Goal: Task Accomplishment & Management: Use online tool/utility

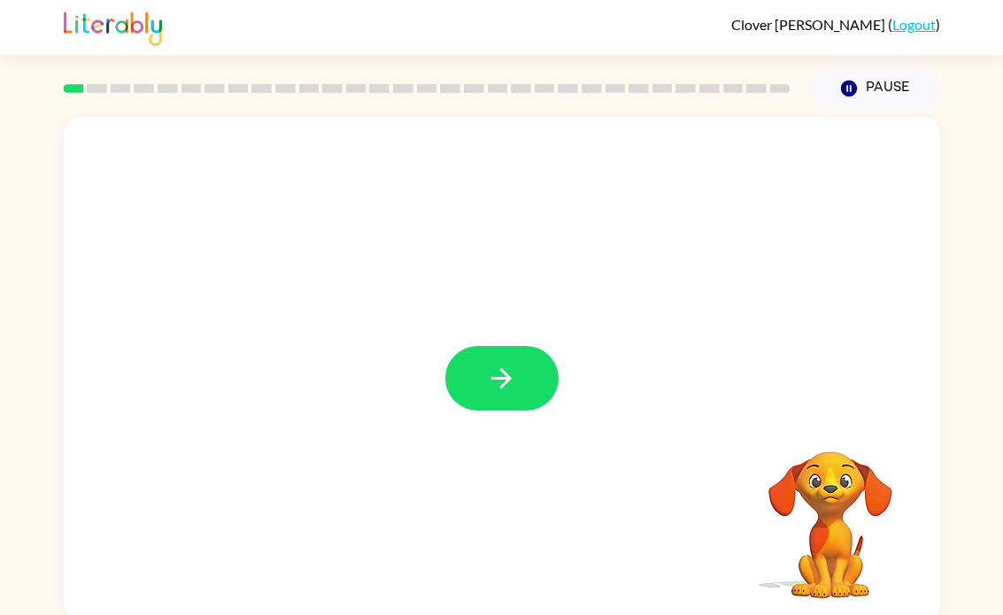
click at [524, 372] on button "button" at bounding box center [501, 378] width 113 height 65
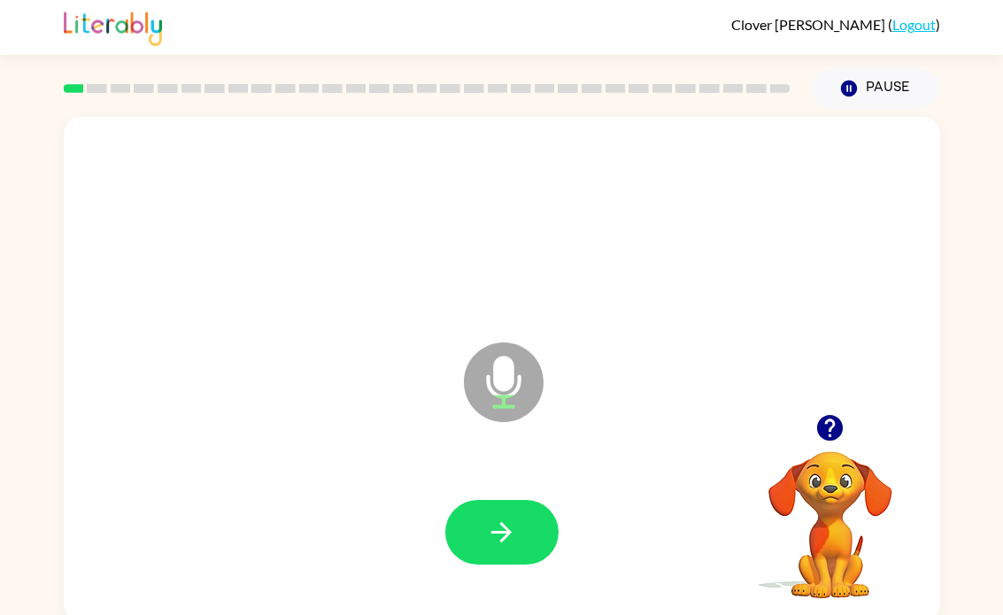
click at [528, 536] on button "button" at bounding box center [501, 532] width 113 height 65
click at [511, 542] on icon "button" at bounding box center [501, 532] width 31 height 31
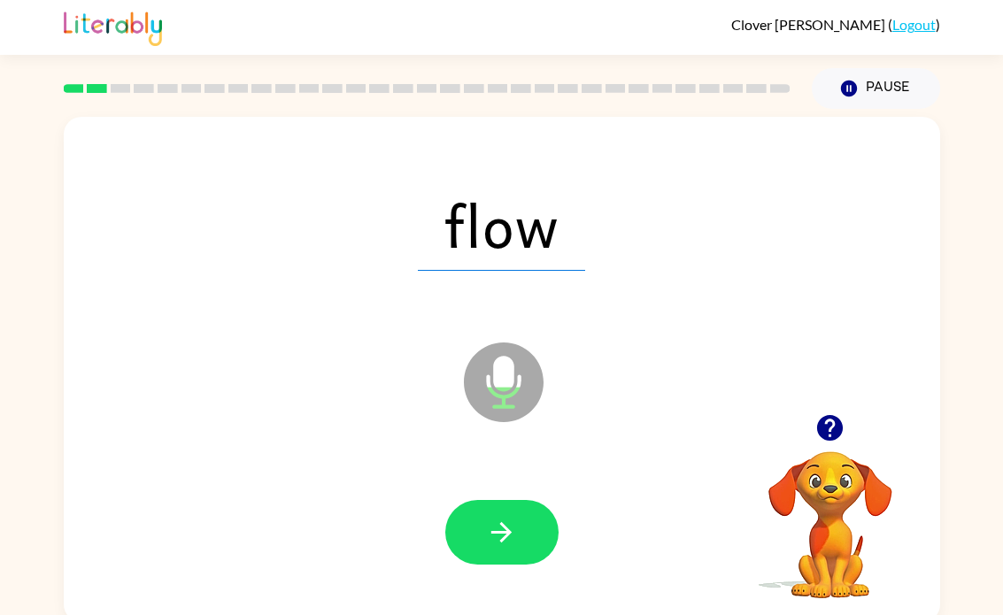
click at [520, 520] on button "button" at bounding box center [501, 532] width 113 height 65
click at [551, 537] on button "button" at bounding box center [501, 532] width 113 height 65
click at [551, 536] on div at bounding box center [501, 532] width 113 height 65
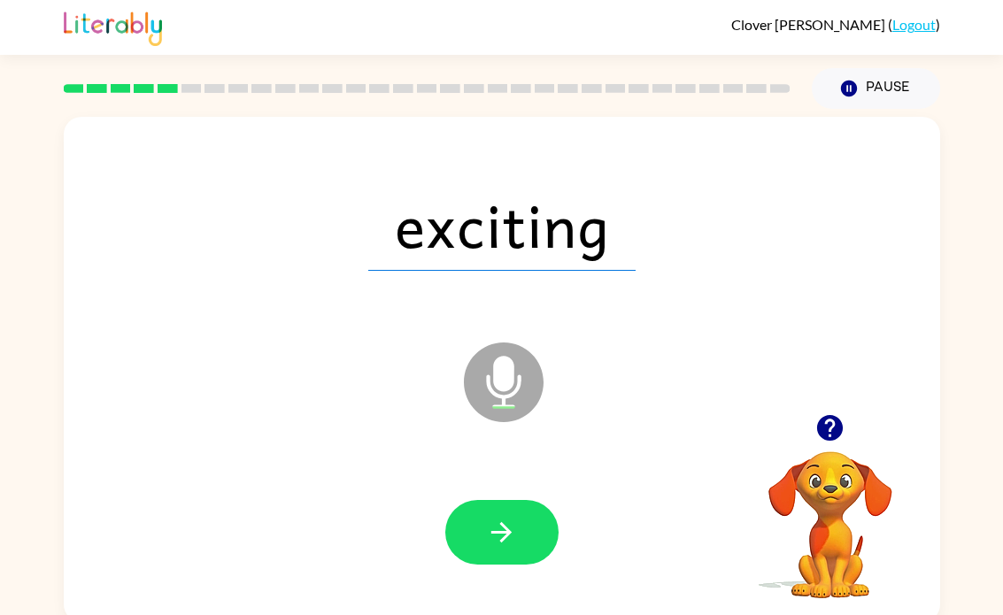
click at [528, 544] on button "button" at bounding box center [501, 532] width 113 height 65
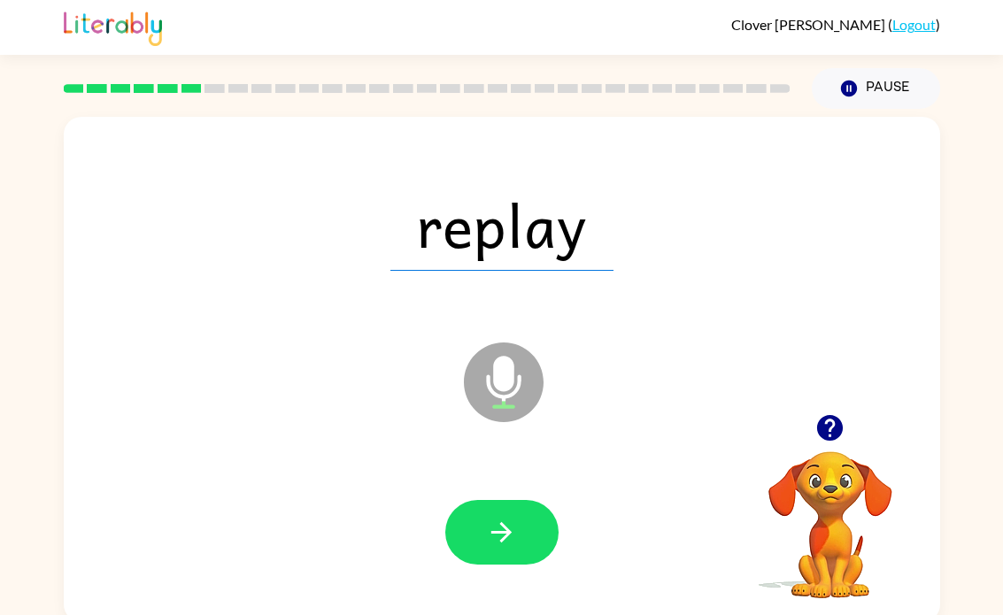
click at [544, 546] on button "button" at bounding box center [501, 532] width 113 height 65
click at [506, 544] on icon "button" at bounding box center [501, 532] width 31 height 31
click at [526, 540] on button "button" at bounding box center [501, 532] width 113 height 65
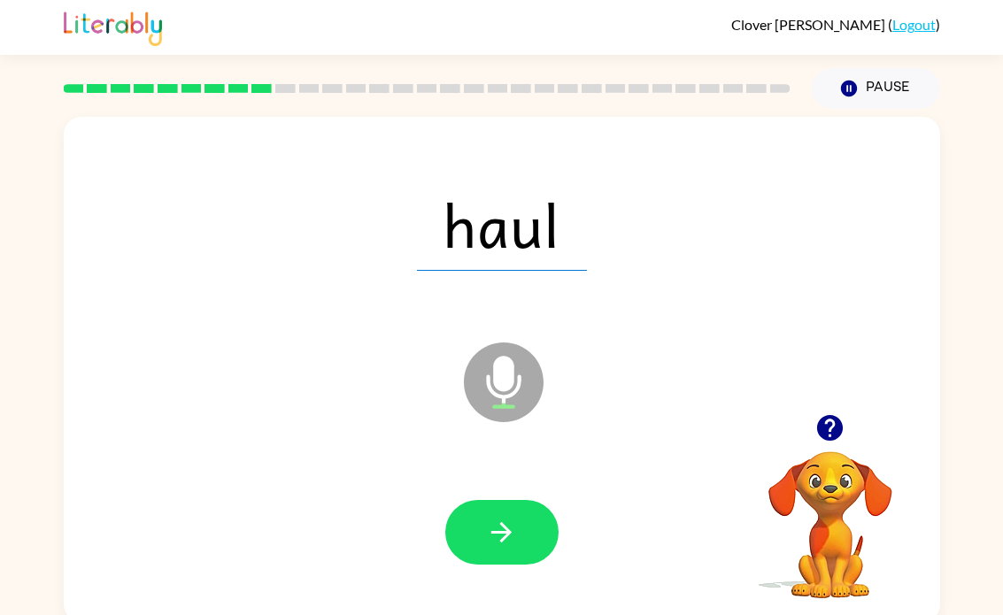
click at [543, 534] on button "button" at bounding box center [501, 532] width 113 height 65
click at [525, 541] on button "button" at bounding box center [501, 532] width 113 height 65
click at [542, 542] on button "button" at bounding box center [501, 532] width 113 height 65
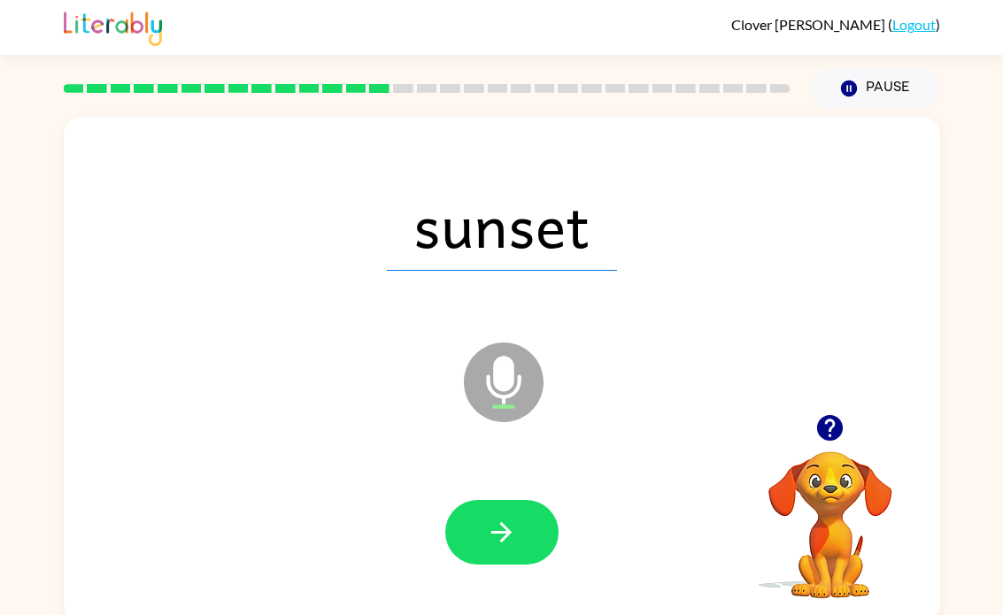
click at [501, 526] on icon "button" at bounding box center [501, 532] width 31 height 31
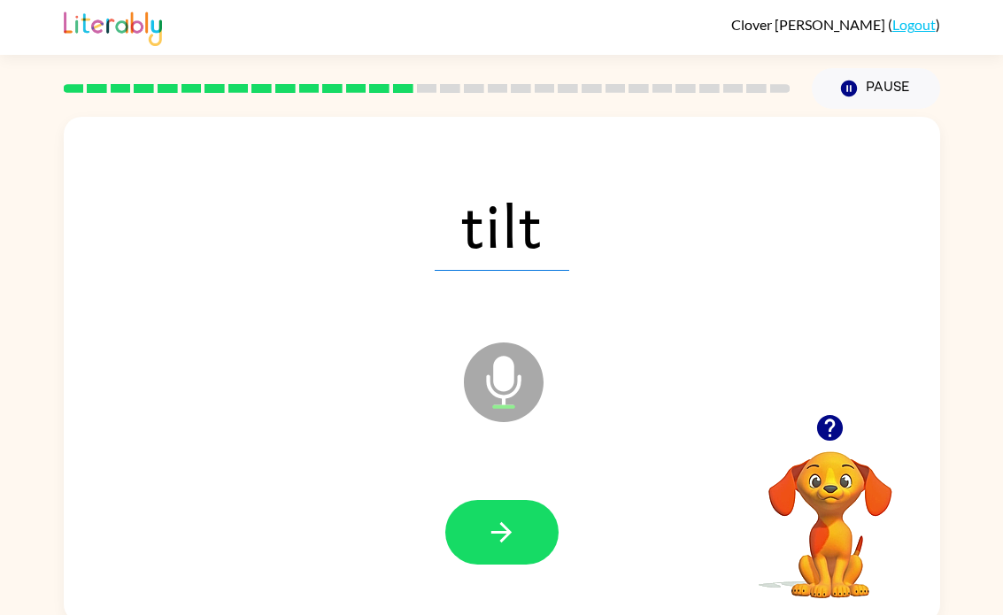
click at [490, 557] on button "button" at bounding box center [501, 532] width 113 height 65
click at [513, 543] on icon "button" at bounding box center [501, 532] width 31 height 31
click at [521, 552] on button "button" at bounding box center [501, 532] width 113 height 65
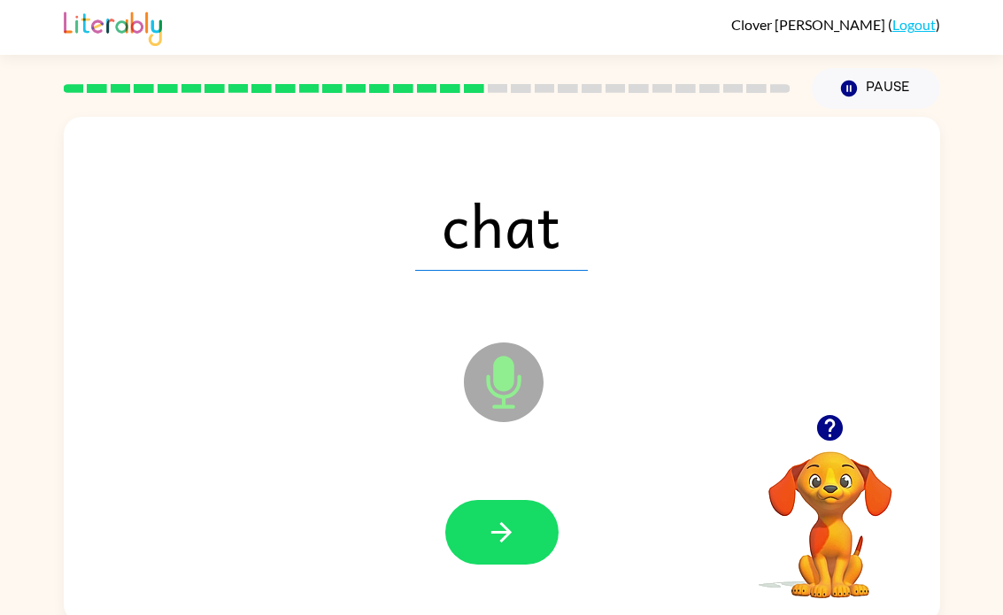
click at [501, 543] on icon "button" at bounding box center [501, 532] width 31 height 31
click at [516, 546] on icon "button" at bounding box center [501, 532] width 31 height 31
click at [522, 537] on button "button" at bounding box center [501, 532] width 113 height 65
click at [527, 546] on button "button" at bounding box center [501, 532] width 113 height 65
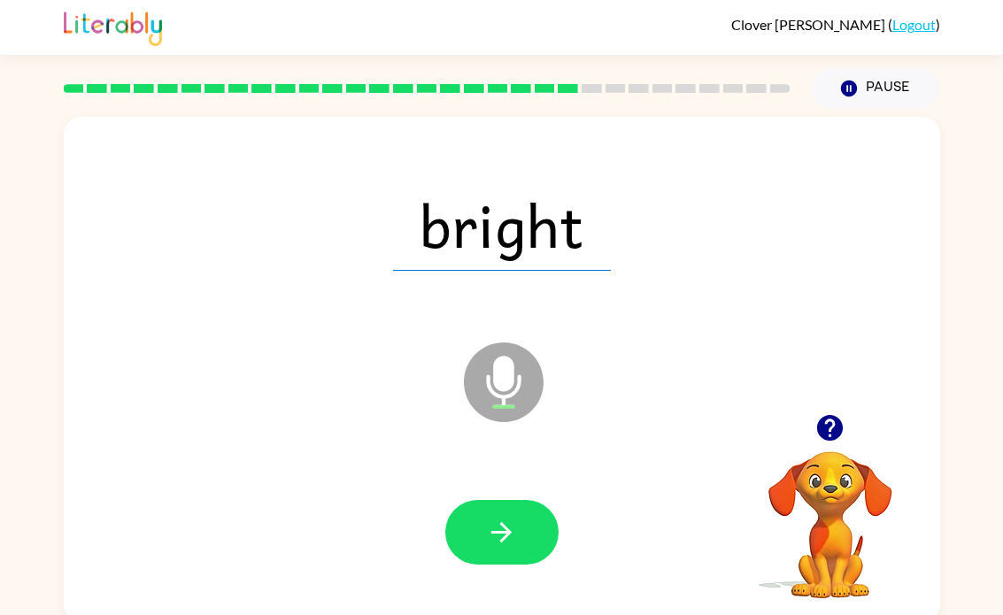
click at [505, 540] on icon "button" at bounding box center [501, 532] width 20 height 20
click at [501, 551] on button "button" at bounding box center [501, 532] width 113 height 65
click at [513, 531] on icon "button" at bounding box center [501, 532] width 31 height 31
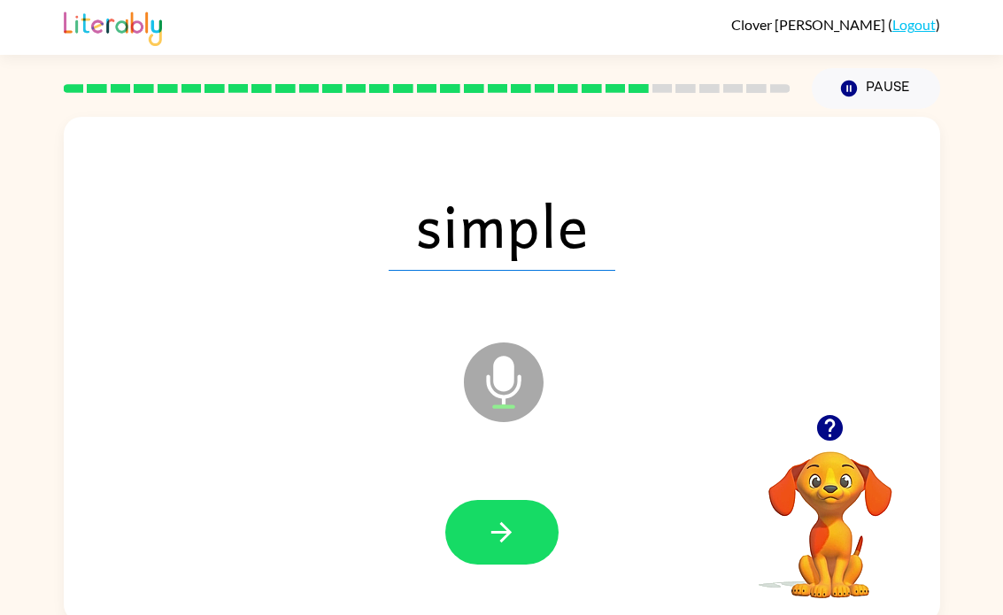
click at [521, 565] on button "button" at bounding box center [501, 532] width 113 height 65
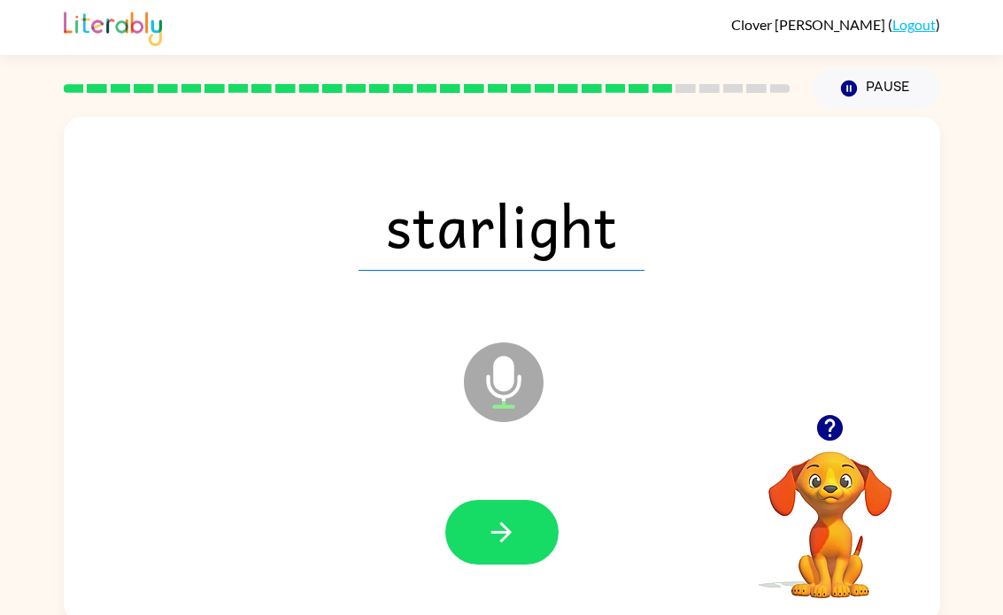
click at [514, 546] on icon "button" at bounding box center [501, 532] width 31 height 31
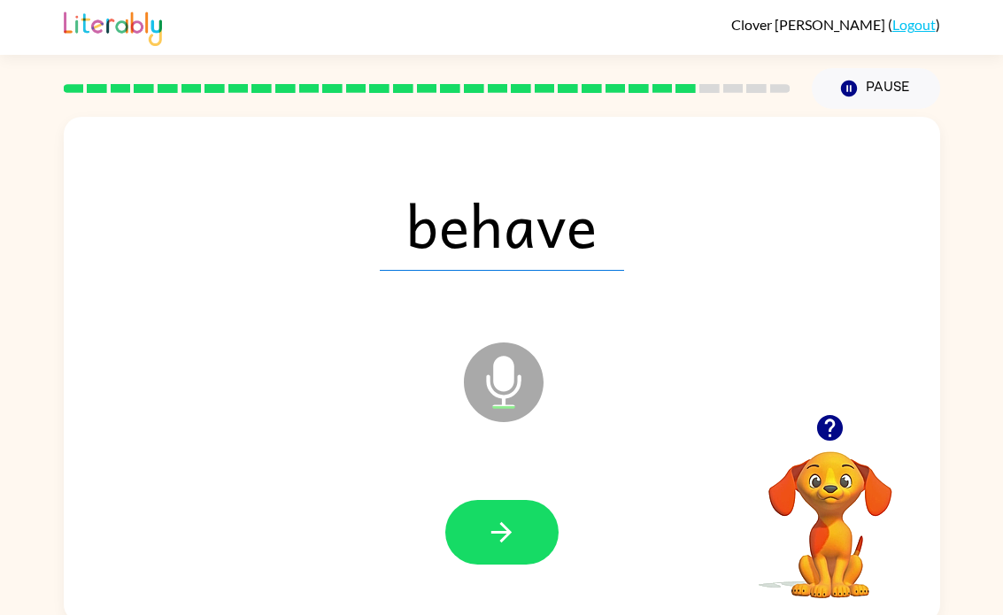
click at [521, 562] on button "button" at bounding box center [501, 532] width 113 height 65
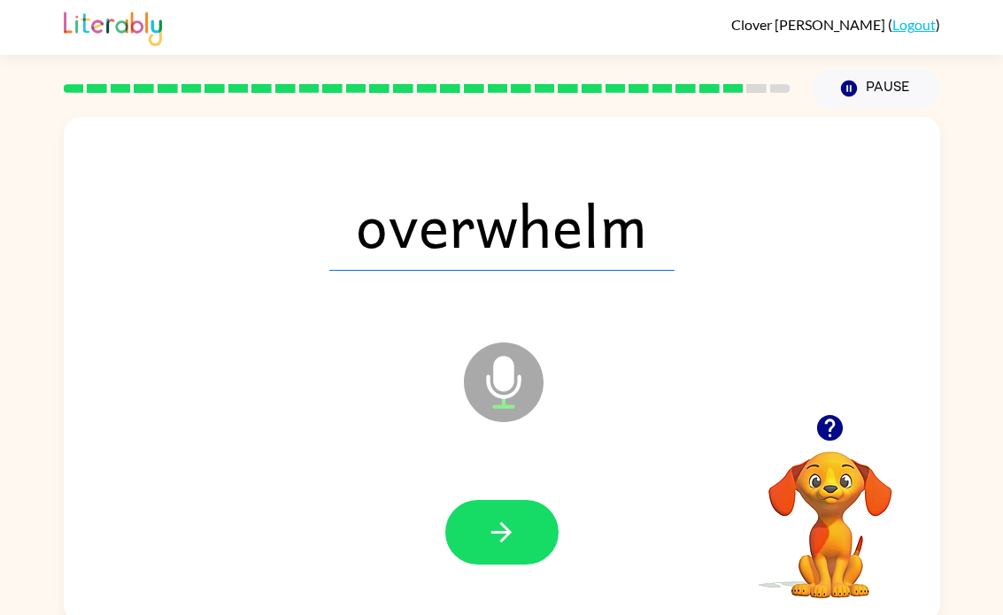
click at [513, 524] on icon "button" at bounding box center [501, 532] width 31 height 31
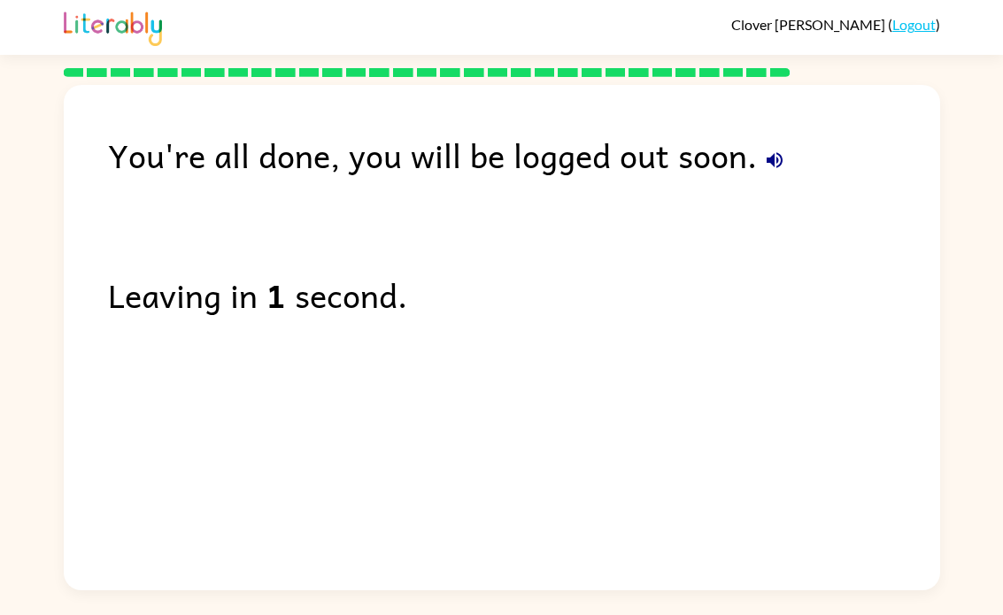
click at [918, 27] on link "Logout" at bounding box center [913, 24] width 43 height 17
